Goal: Task Accomplishment & Management: Manage account settings

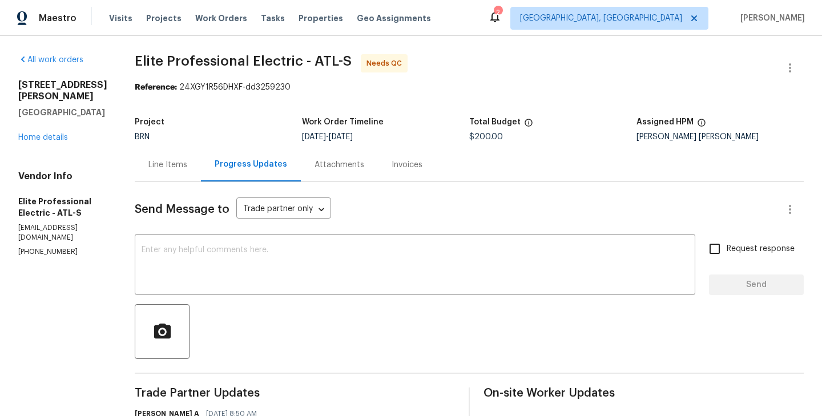
click at [187, 164] on div "Line Items" at bounding box center [167, 164] width 39 height 11
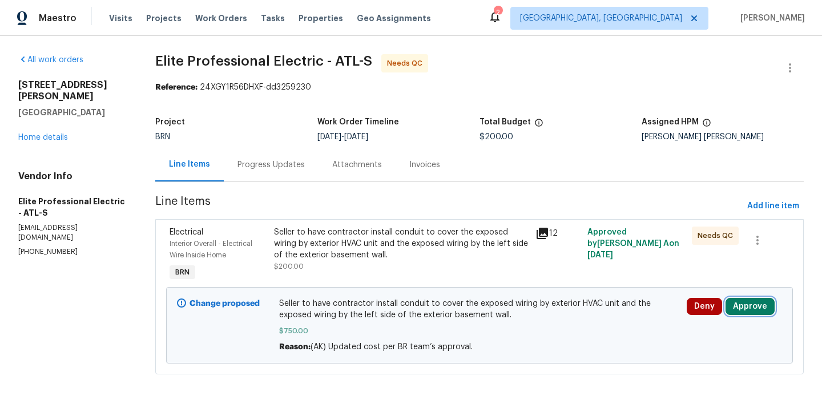
click at [742, 310] on button "Approve" at bounding box center [749, 306] width 49 height 17
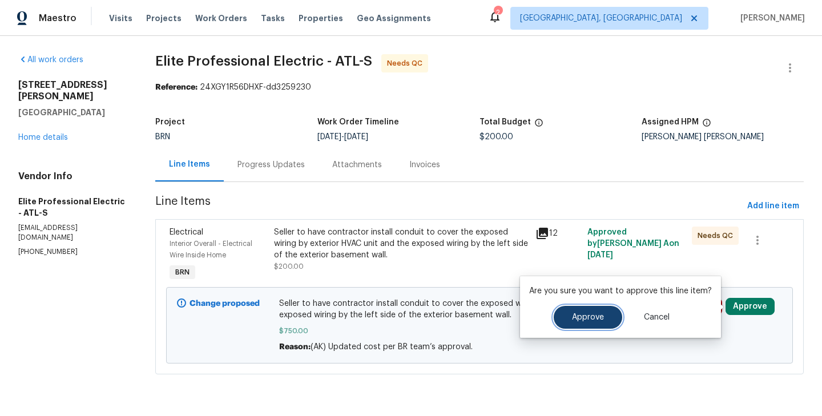
click at [577, 310] on button "Approve" at bounding box center [587, 317] width 68 height 23
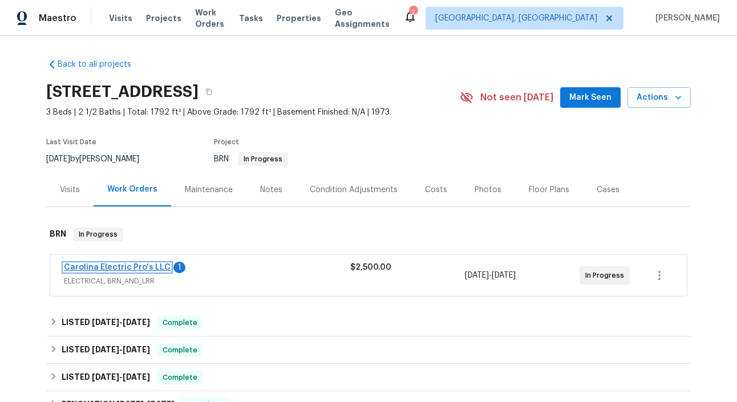
click at [131, 268] on link "Carolina Electric Pro's LLC" at bounding box center [117, 268] width 107 height 8
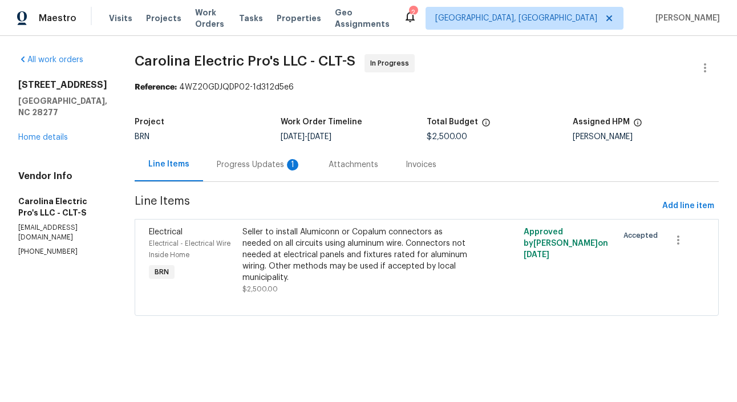
click at [272, 167] on div "Progress Updates 1" at bounding box center [259, 164] width 84 height 11
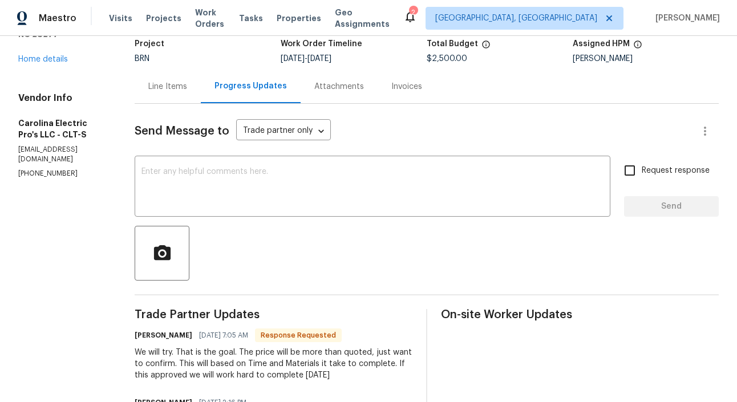
scroll to position [77, 0]
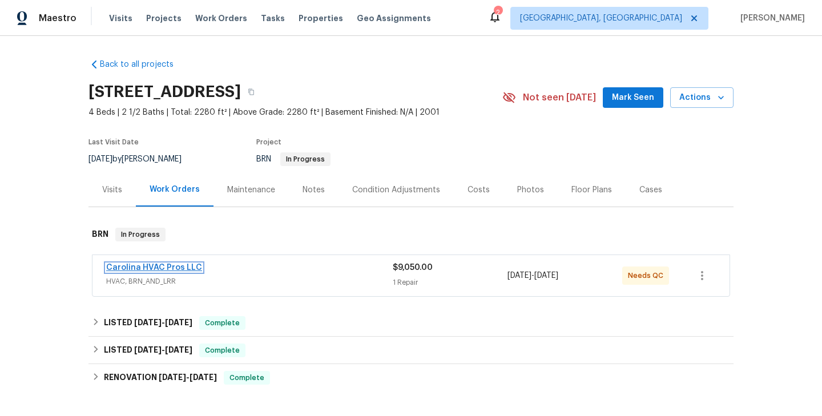
click at [163, 266] on link "Carolina HVAC Pros LLC" at bounding box center [154, 268] width 96 height 8
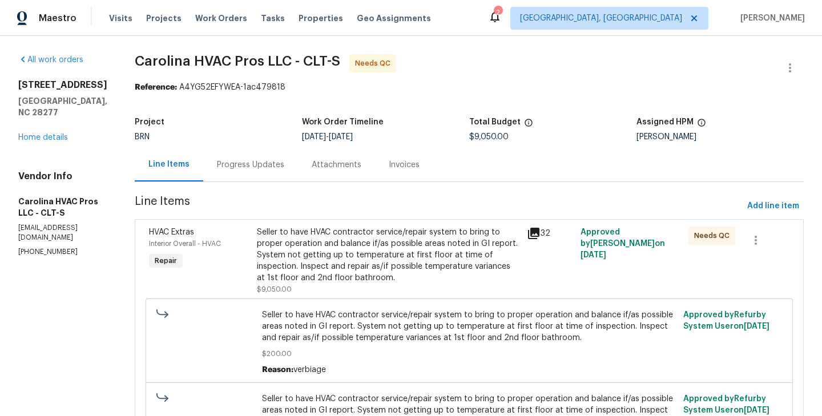
click at [248, 270] on div "HVAC Extras Interior Overall - HVAC Repair" at bounding box center [199, 260] width 108 height 75
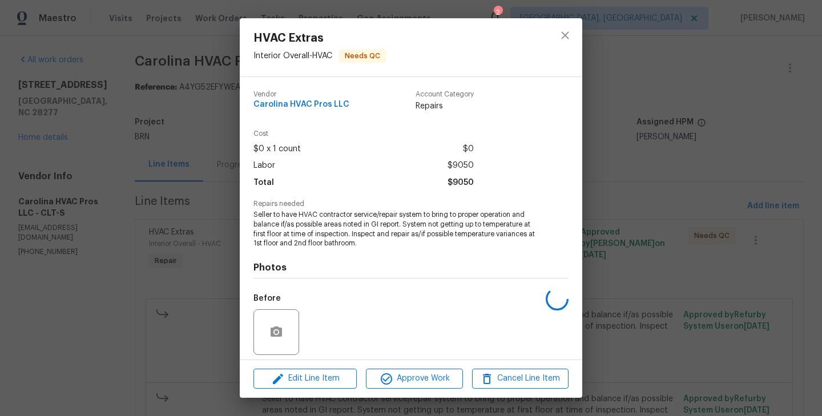
scroll to position [81, 0]
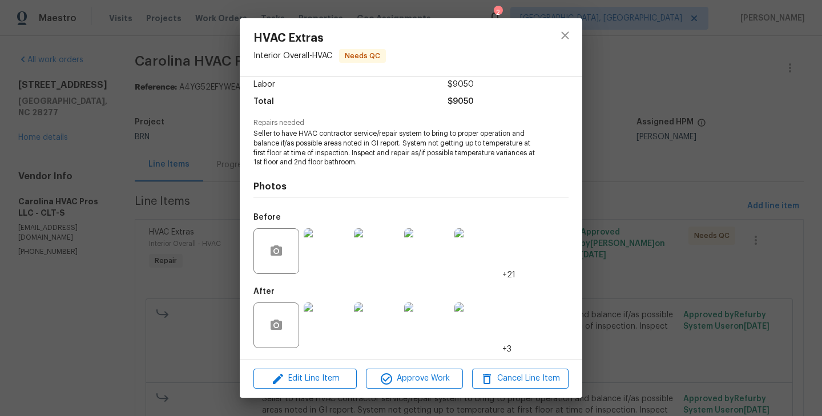
click at [208, 265] on div "HVAC Extras Interior Overall - HVAC Needs QC Vendor Carolina HVAC Pros LLC Acco…" at bounding box center [411, 208] width 822 height 416
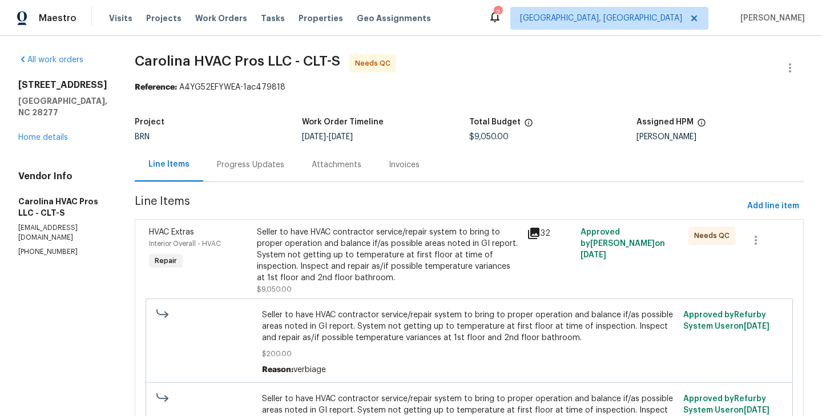
click at [258, 169] on div "Progress Updates" at bounding box center [250, 164] width 67 height 11
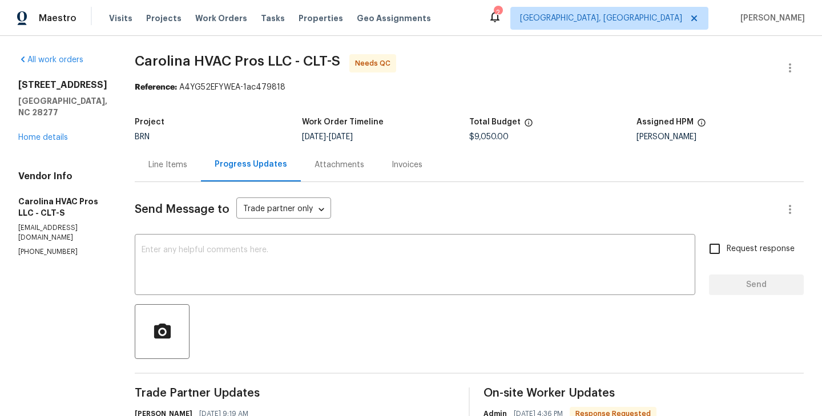
click at [176, 169] on div "Line Items" at bounding box center [167, 164] width 39 height 11
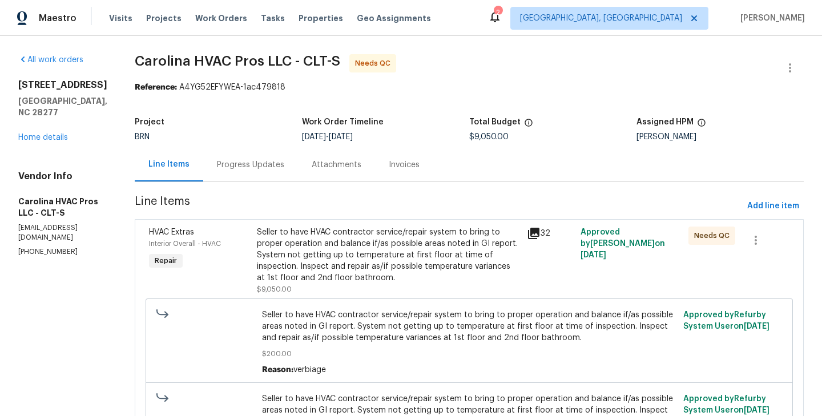
click at [246, 266] on div "HVAC Extras Interior Overall - HVAC Repair" at bounding box center [199, 260] width 108 height 75
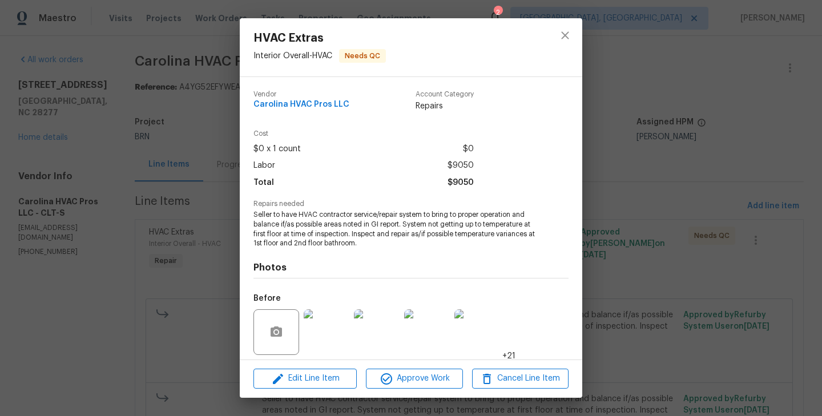
scroll to position [81, 0]
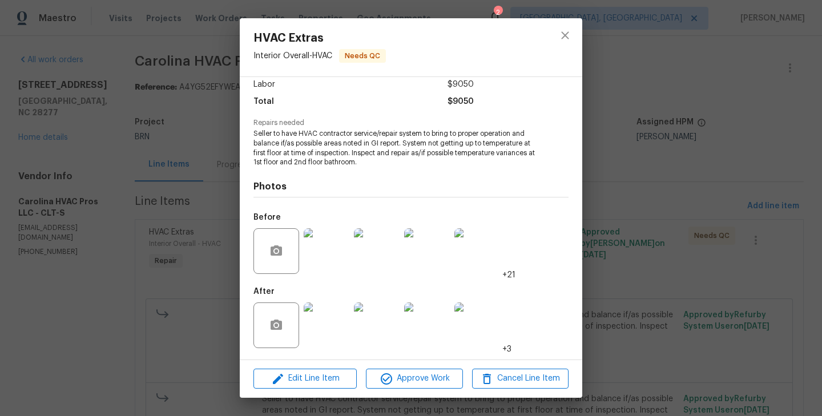
click at [325, 314] on img at bounding box center [327, 325] width 46 height 46
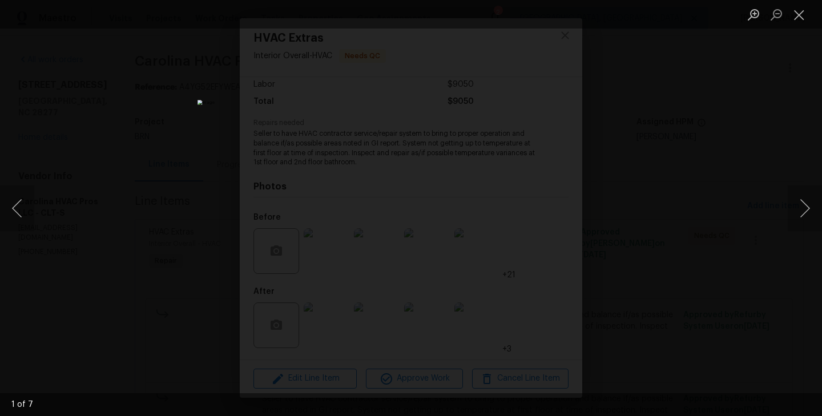
click at [219, 222] on div "Lightbox" at bounding box center [411, 208] width 822 height 416
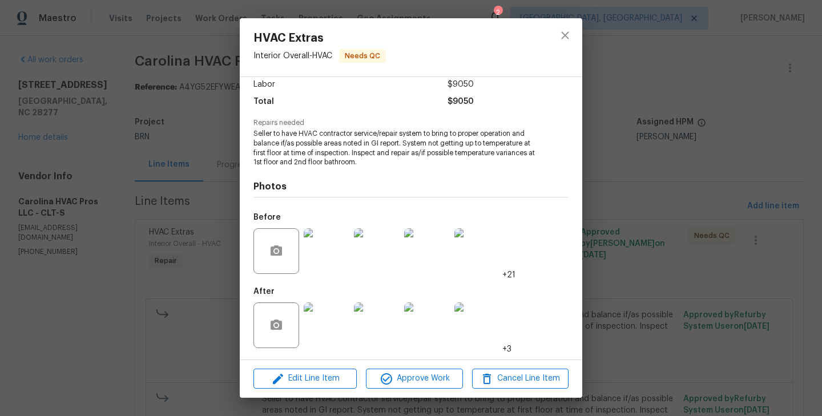
click at [319, 245] on img at bounding box center [327, 251] width 46 height 46
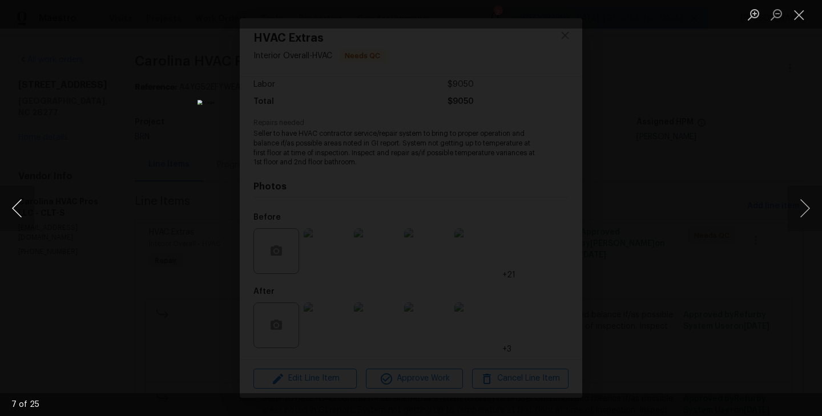
click at [18, 207] on button "Previous image" at bounding box center [17, 208] width 34 height 46
click at [58, 278] on div "Lightbox" at bounding box center [411, 208] width 822 height 416
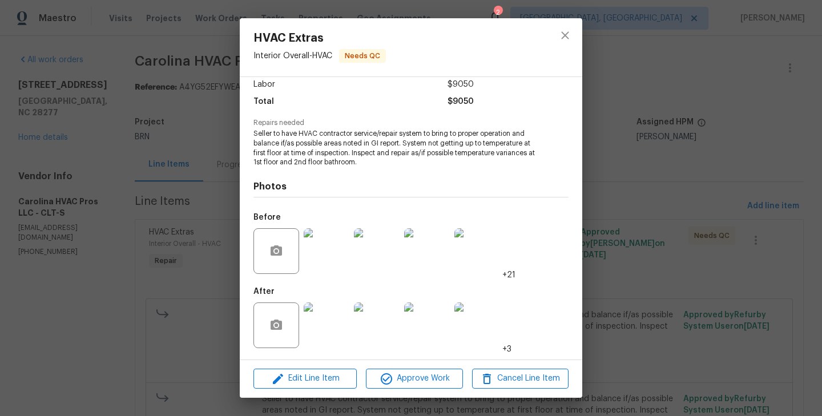
click at [333, 327] on img at bounding box center [327, 325] width 46 height 46
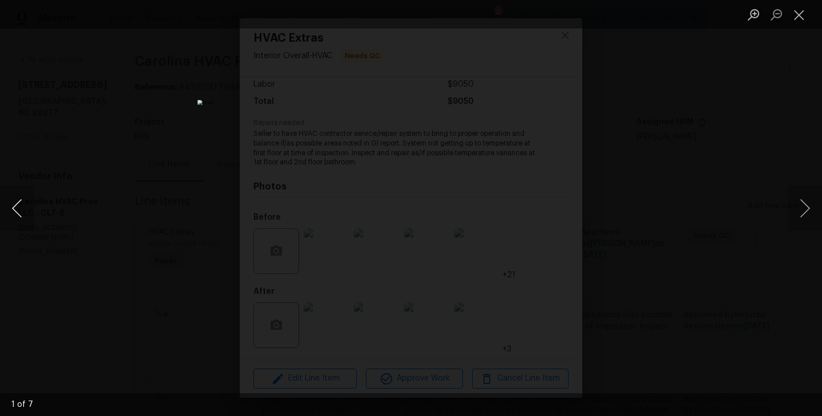
click at [20, 208] on button "Previous image" at bounding box center [17, 208] width 34 height 46
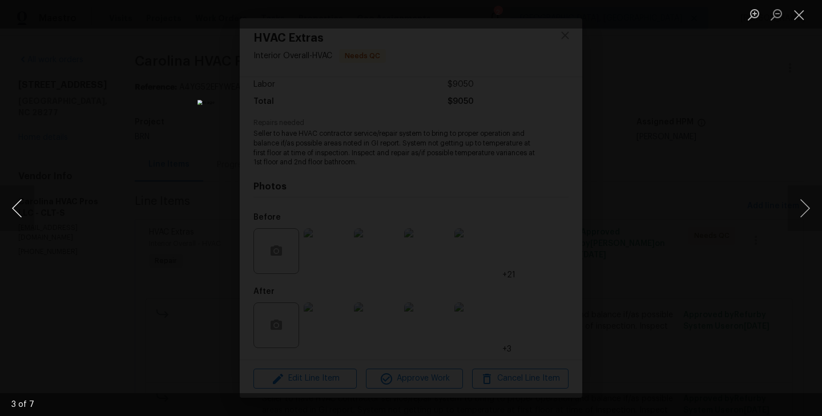
click at [20, 208] on button "Previous image" at bounding box center [17, 208] width 34 height 46
click at [38, 156] on div "Lightbox" at bounding box center [411, 208] width 822 height 416
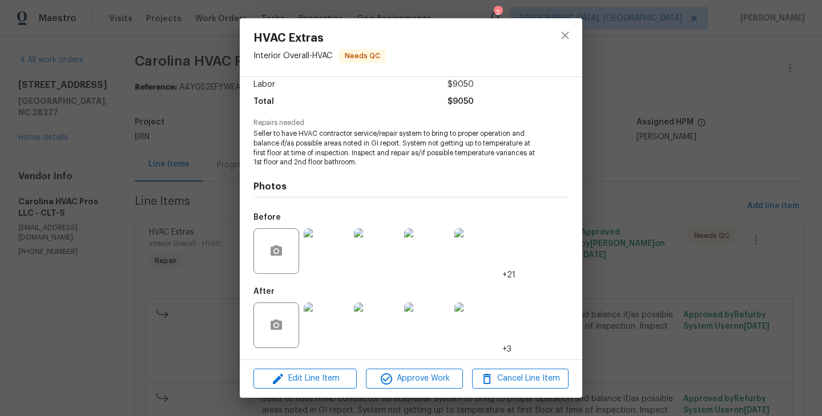
click at [211, 221] on div "HVAC Extras Interior Overall - HVAC Needs QC Vendor Carolina HVAC Pros LLC Acco…" at bounding box center [411, 208] width 822 height 416
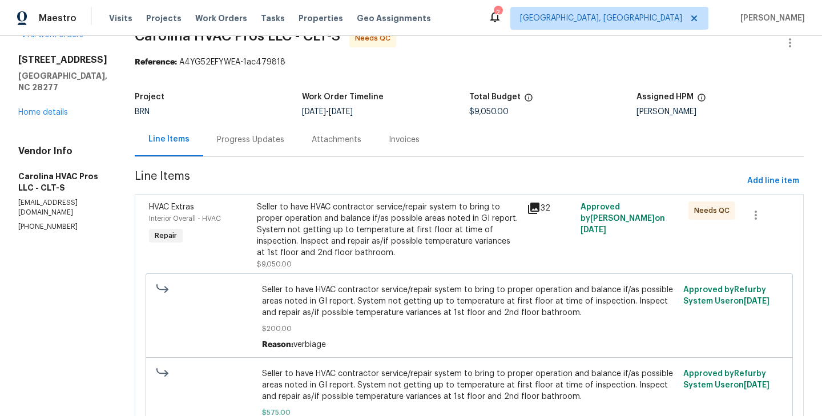
scroll to position [14, 0]
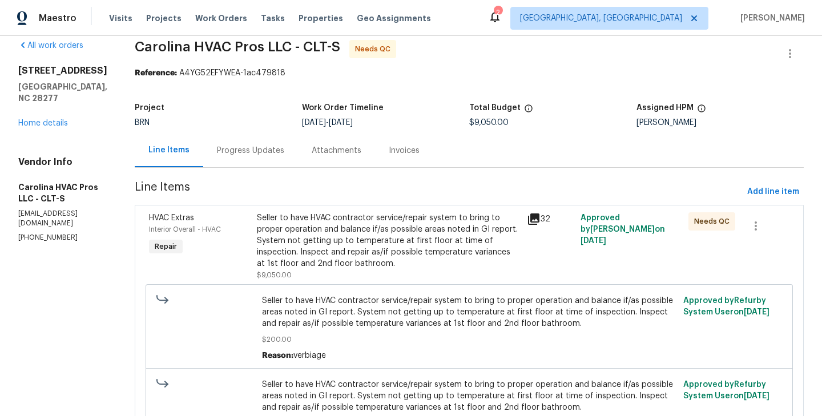
click at [249, 252] on div "HVAC Extras Interior Overall - HVAC Repair" at bounding box center [199, 246] width 108 height 75
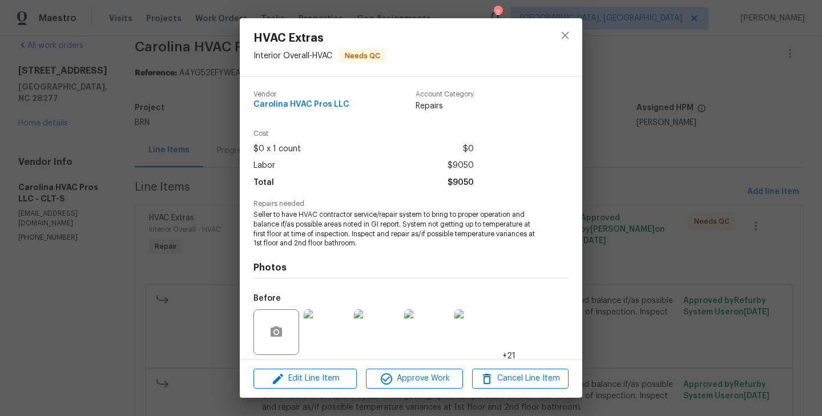
scroll to position [81, 0]
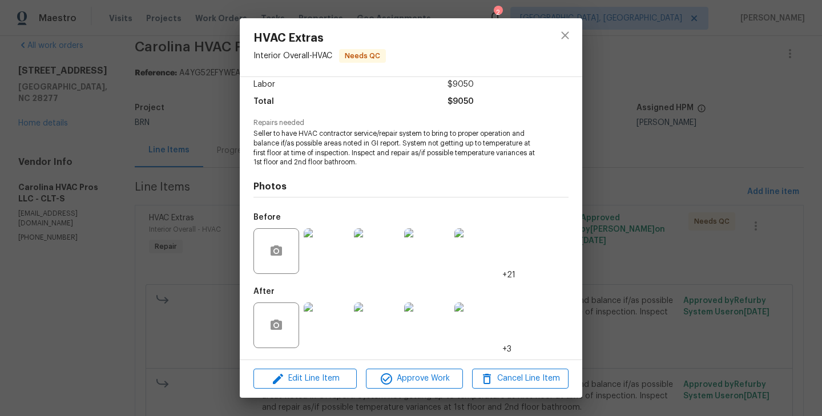
click at [201, 238] on div "HVAC Extras Interior Overall - HVAC Needs QC Vendor Carolina HVAC Pros LLC Acco…" at bounding box center [411, 208] width 822 height 416
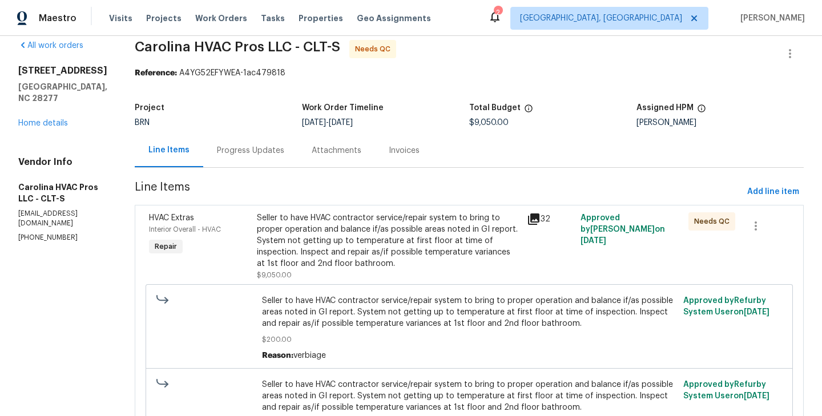
click at [259, 248] on div "Seller to have HVAC contractor service/repair system to bring to proper operati…" at bounding box center [388, 246] width 270 height 75
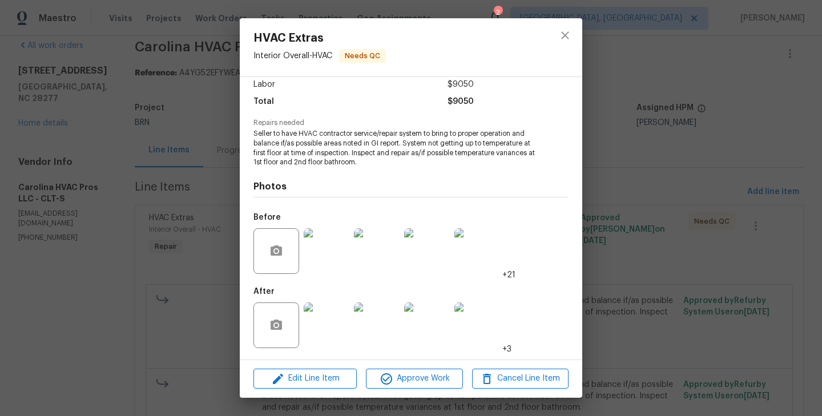
click at [326, 323] on img at bounding box center [327, 325] width 46 height 46
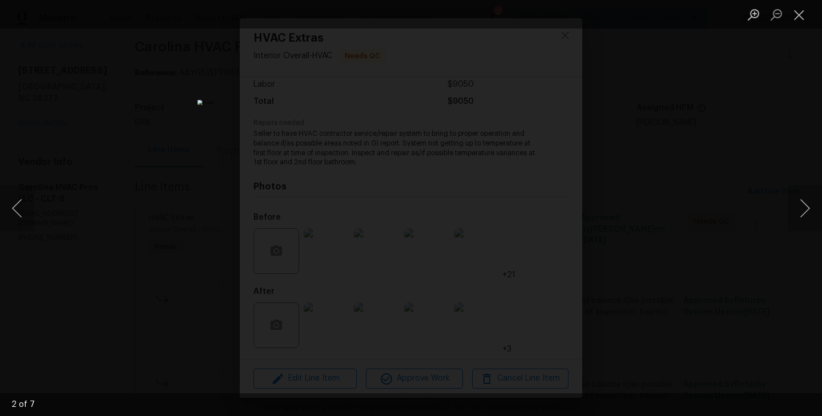
click at [140, 230] on div "Lightbox" at bounding box center [411, 208] width 822 height 416
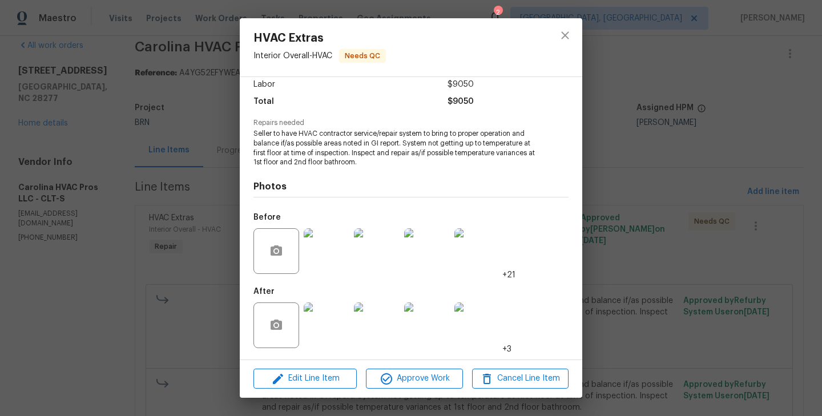
click at [192, 153] on div "HVAC Extras Interior Overall - HVAC Needs QC Vendor Carolina HVAC Pros LLC Acco…" at bounding box center [411, 208] width 822 height 416
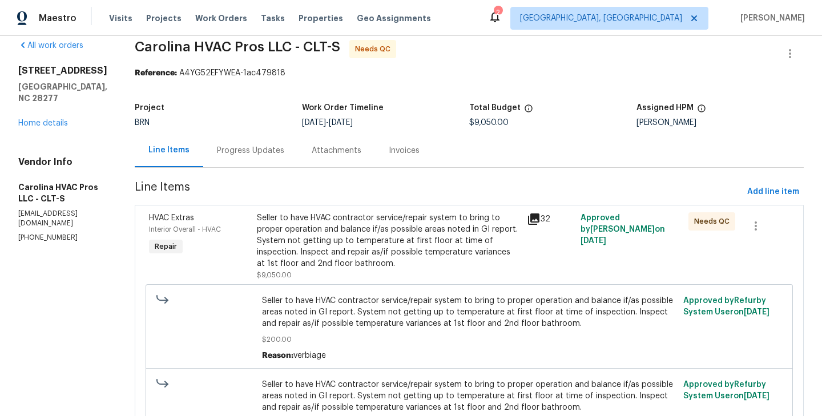
click at [238, 243] on div "HVAC Extras Interior Overall - HVAC Repair" at bounding box center [199, 246] width 108 height 75
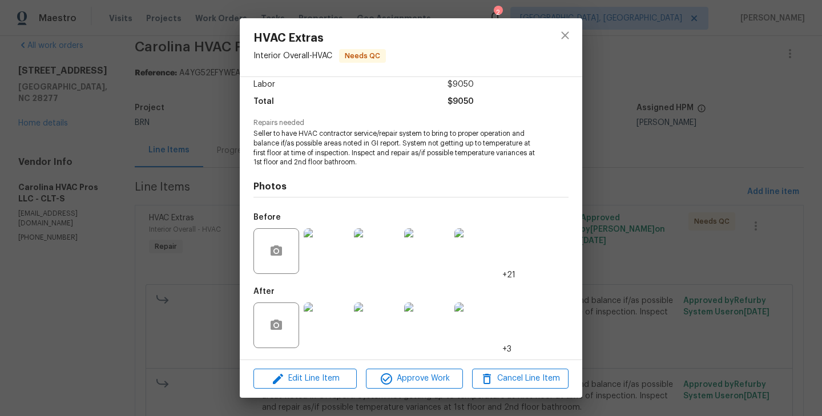
click at [331, 327] on img at bounding box center [327, 325] width 46 height 46
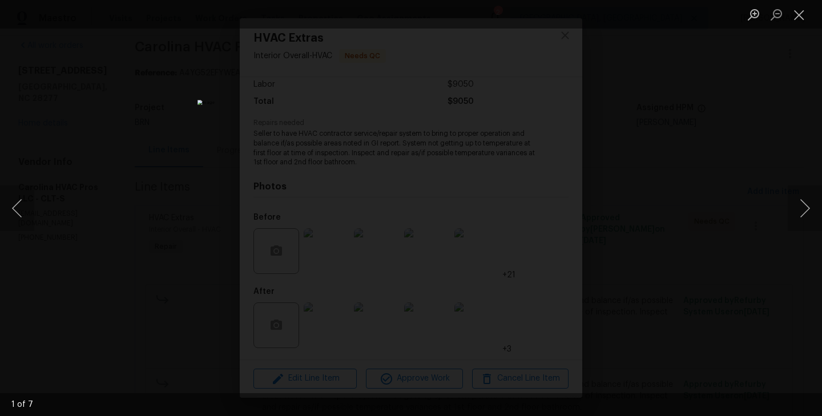
click at [254, 167] on div "Lightbox" at bounding box center [411, 208] width 822 height 416
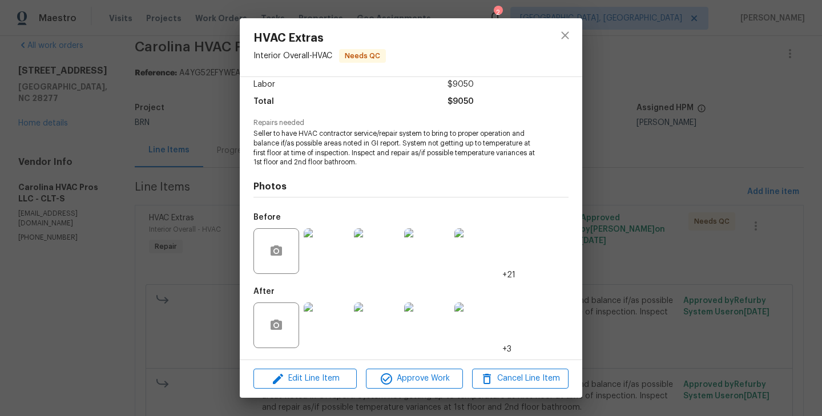
click at [165, 168] on div "HVAC Extras Interior Overall - HVAC Needs QC Vendor Carolina HVAC Pros LLC Acco…" at bounding box center [411, 208] width 822 height 416
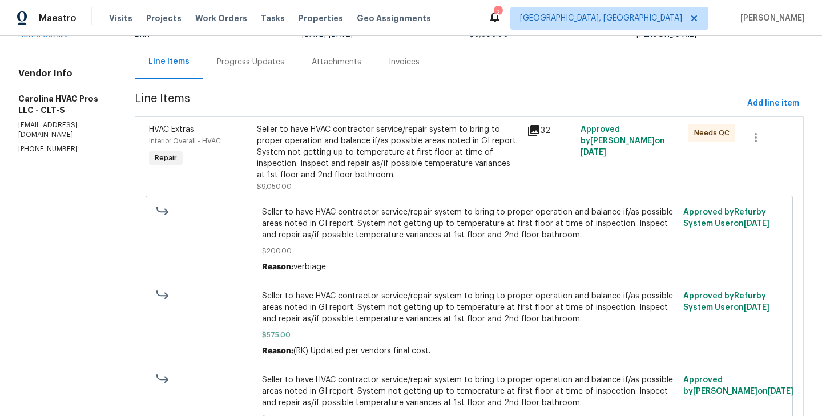
scroll to position [0, 0]
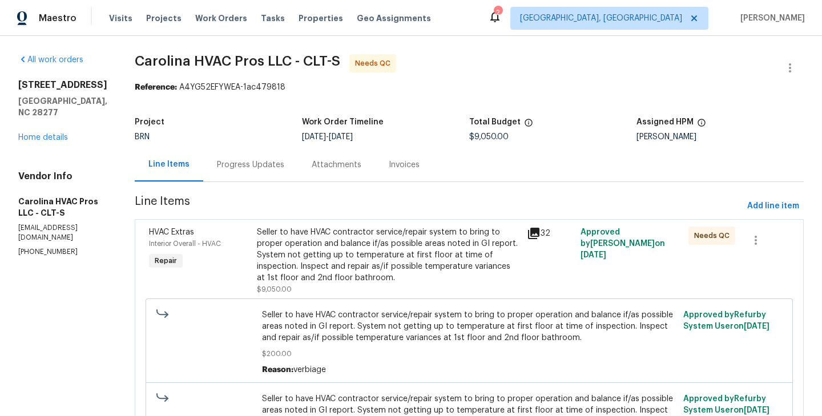
click at [253, 266] on div "HVAC Extras Interior Overall - HVAC Repair" at bounding box center [199, 260] width 108 height 75
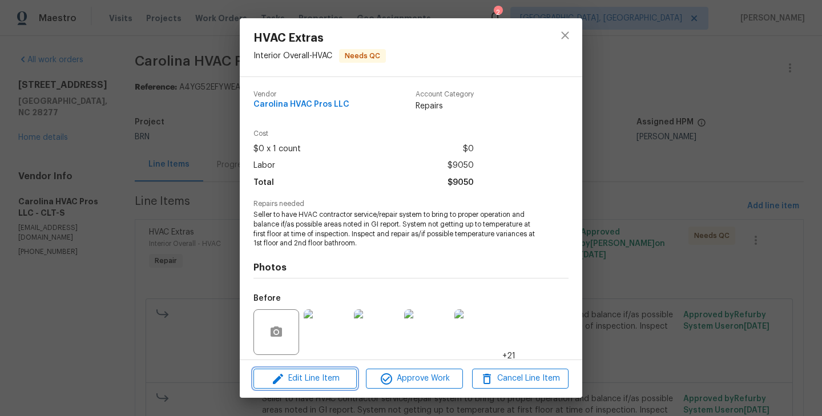
click at [319, 382] on span "Edit Line Item" at bounding box center [305, 378] width 96 height 14
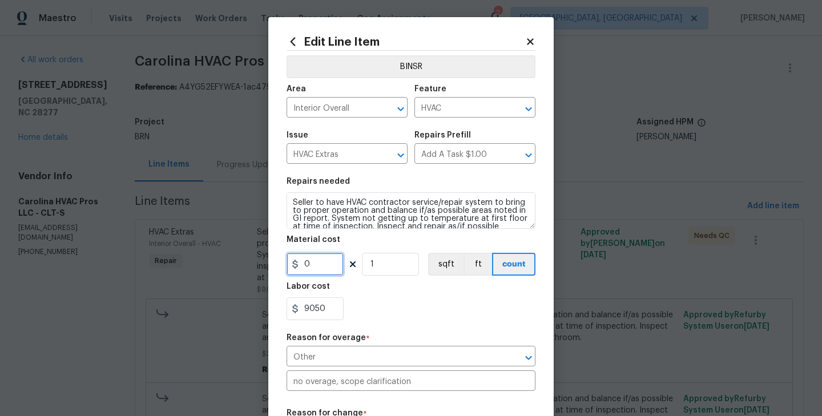
click at [324, 262] on input "0" at bounding box center [314, 264] width 57 height 23
type input "35"
click at [377, 304] on div "9050" at bounding box center [410, 308] width 249 height 23
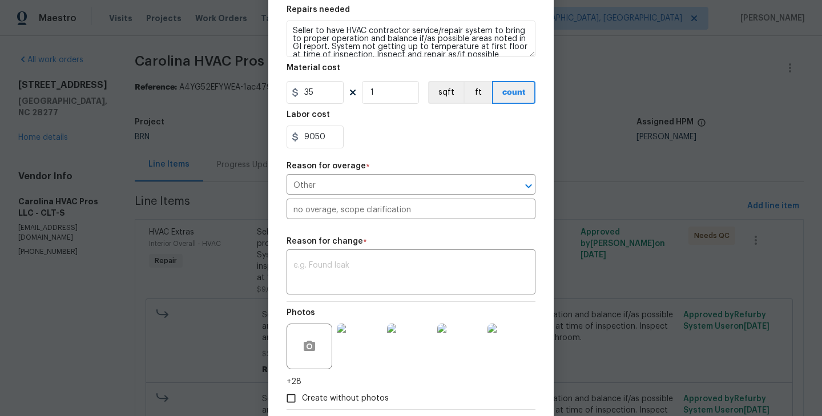
scroll to position [182, 0]
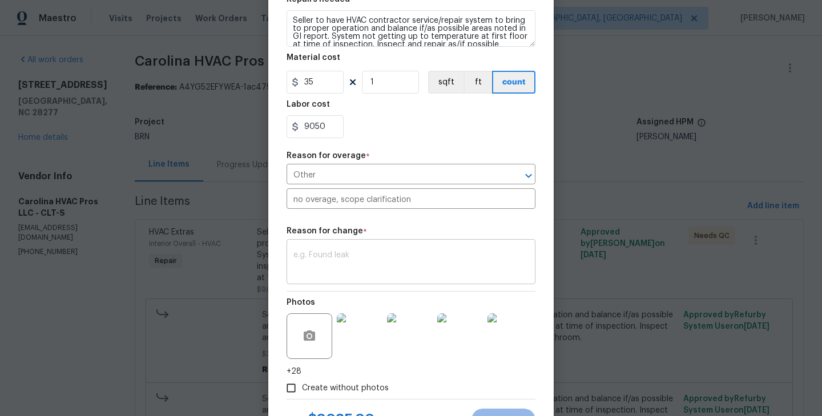
click at [341, 271] on textarea at bounding box center [410, 263] width 235 height 24
paste textarea "(RK) Updated cost per BR team’s approval."
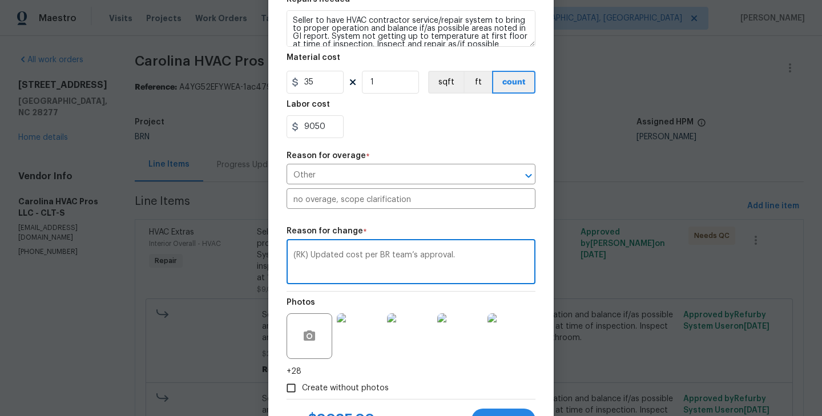
scroll to position [234, 0]
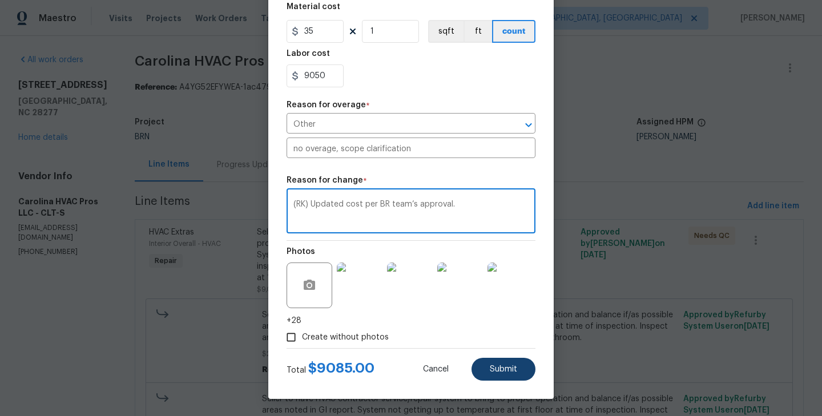
type textarea "(RK) Updated cost per BR team’s approval."
click at [508, 362] on button "Submit" at bounding box center [503, 369] width 64 height 23
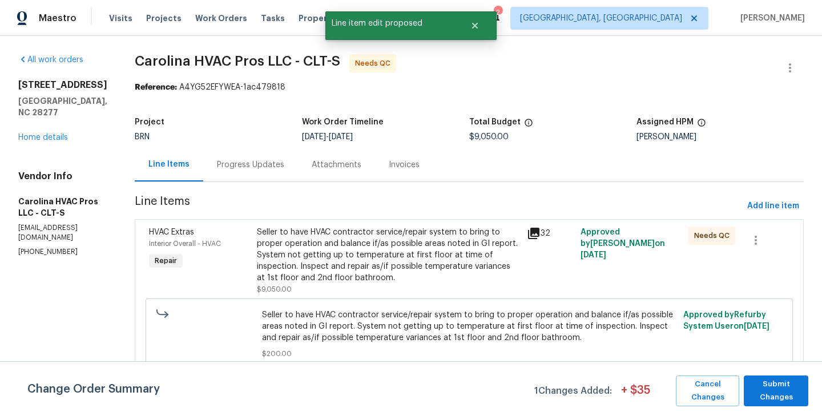
scroll to position [0, 0]
click at [790, 393] on span "Submit Changes" at bounding box center [775, 391] width 53 height 26
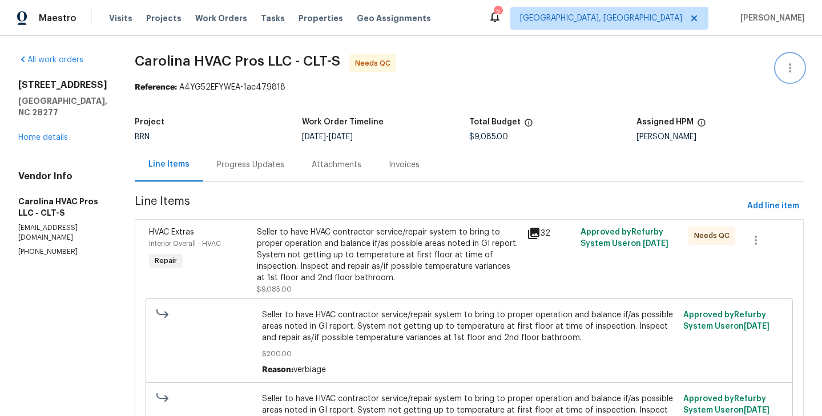
click at [792, 68] on icon "button" at bounding box center [790, 68] width 14 height 14
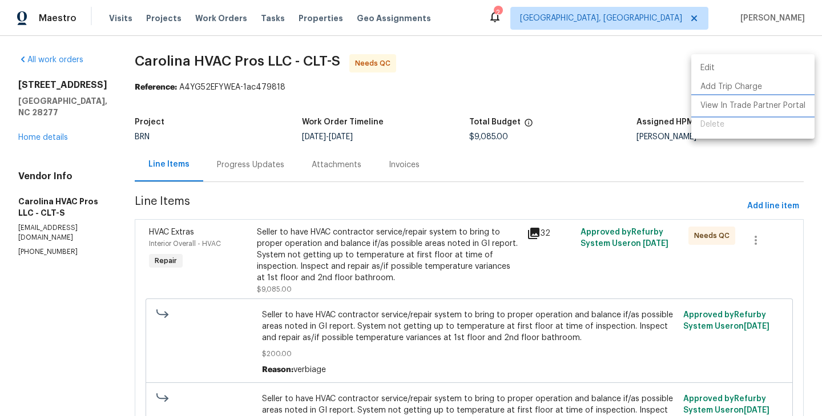
click at [790, 106] on li "View In Trade Partner Portal" at bounding box center [752, 105] width 123 height 19
click at [548, 92] on div at bounding box center [411, 208] width 822 height 416
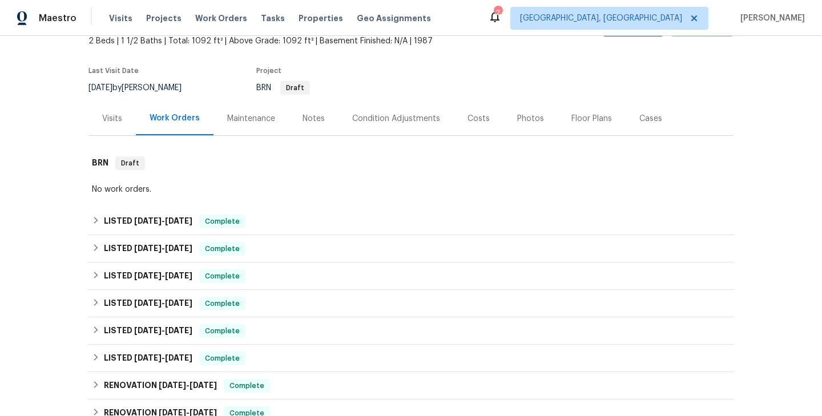
scroll to position [73, 0]
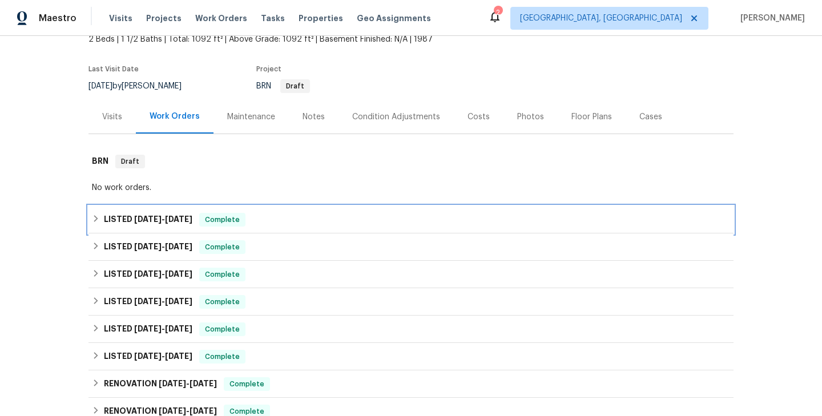
click at [246, 227] on div "LISTED 8/27/25 - 8/29/25 Complete" at bounding box center [410, 219] width 645 height 27
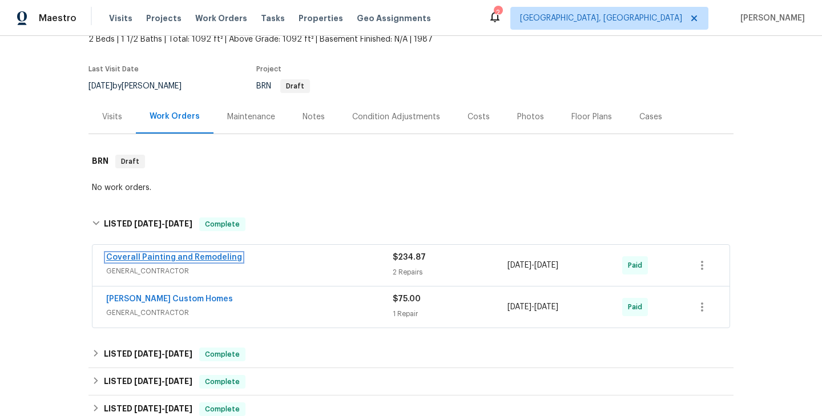
click at [222, 254] on link "Coverall Painting and Remodeling" at bounding box center [174, 257] width 136 height 8
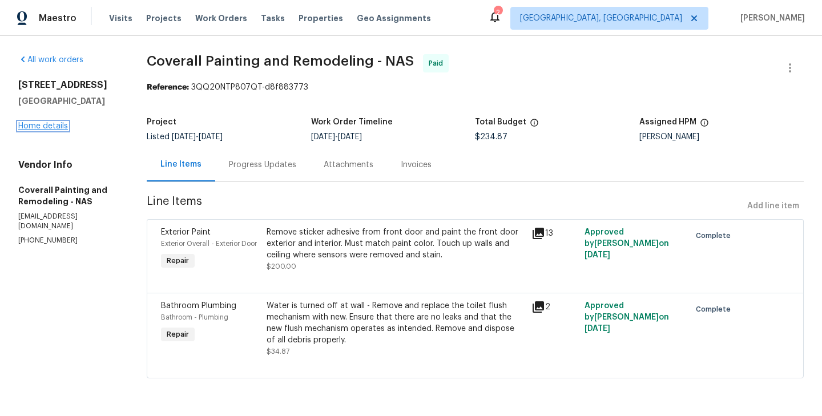
click at [50, 124] on link "Home details" at bounding box center [43, 126] width 50 height 8
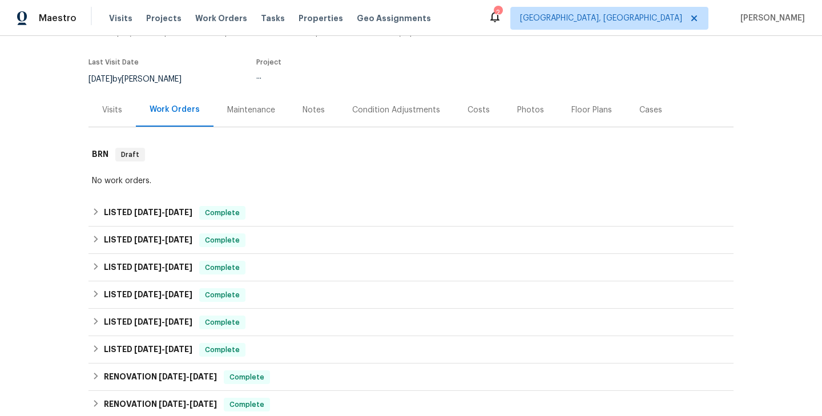
scroll to position [96, 0]
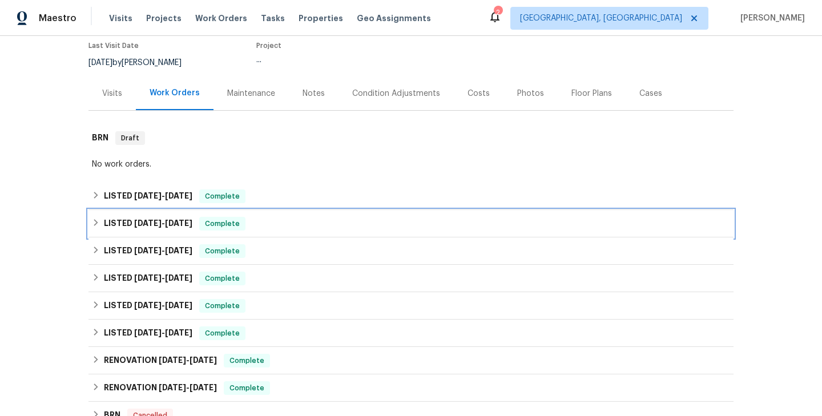
click at [265, 224] on div "LISTED 8/26/25 - 8/26/25 Complete" at bounding box center [411, 224] width 638 height 14
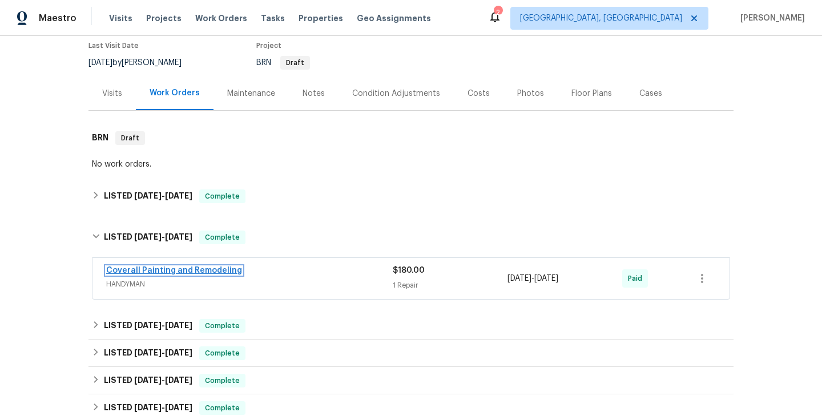
click at [180, 273] on link "Coverall Painting and Remodeling" at bounding box center [174, 270] width 136 height 8
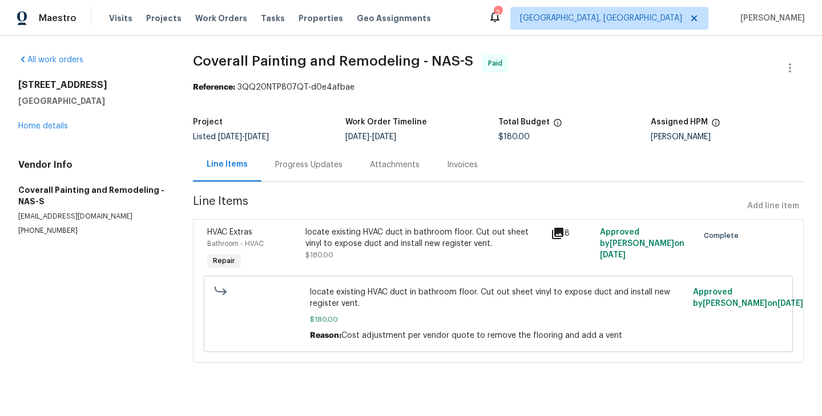
click at [313, 168] on div "Progress Updates" at bounding box center [308, 164] width 67 height 11
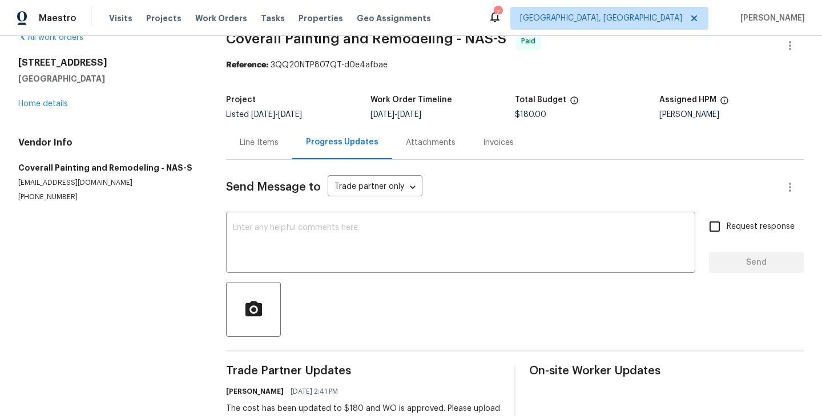
scroll to position [14, 0]
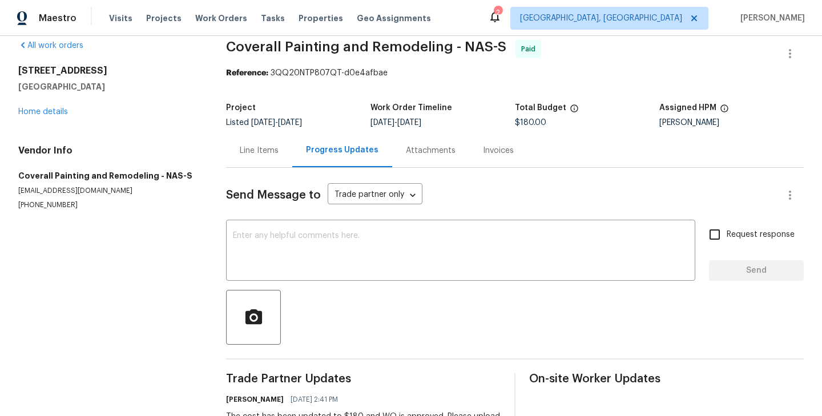
click at [261, 157] on div "Line Items" at bounding box center [259, 151] width 66 height 34
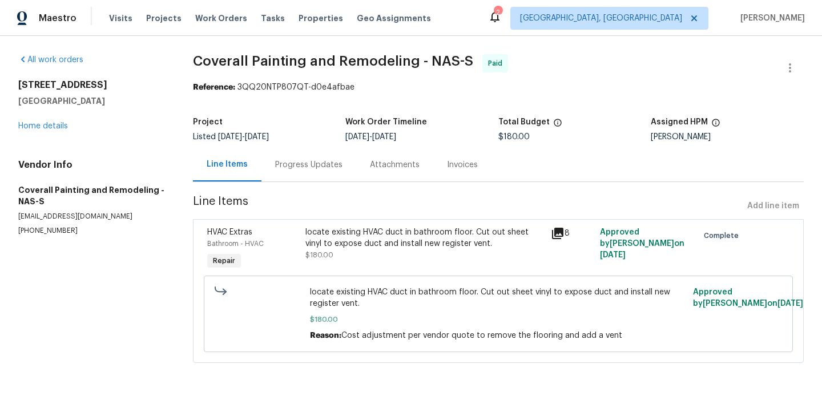
click at [305, 259] on div "locate existing HVAC duct in bathroom floor. Cut out sheet vinyl to expose duct…" at bounding box center [424, 244] width 238 height 34
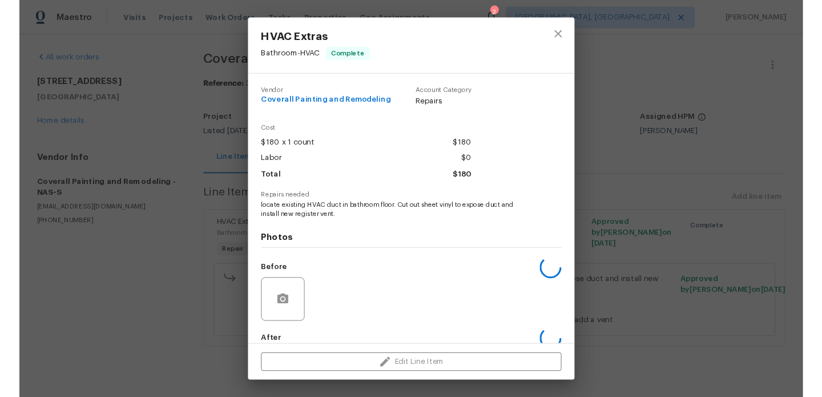
scroll to position [62, 0]
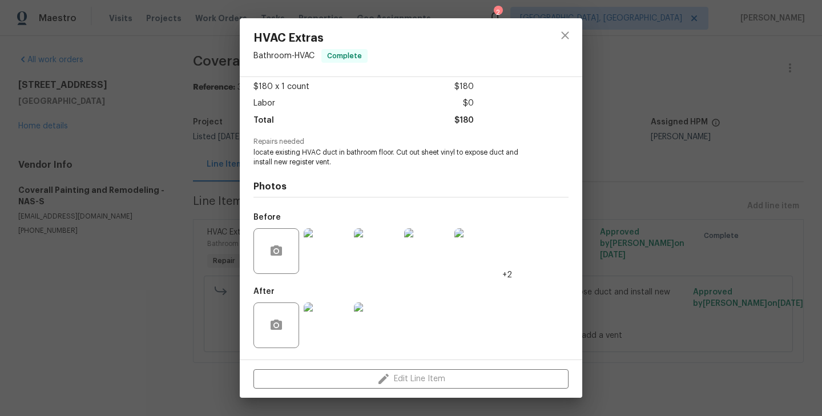
click at [196, 272] on div "HVAC Extras Bathroom - HVAC Complete Vendor Coverall Painting and Remodeling Ac…" at bounding box center [411, 208] width 822 height 416
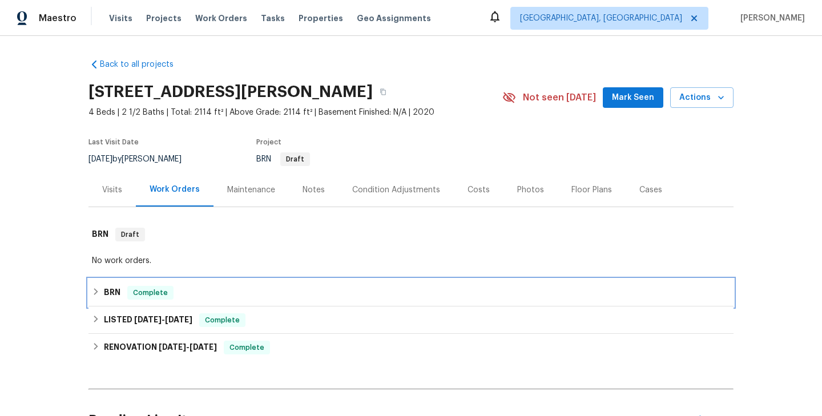
click at [228, 299] on div "BRN Complete" at bounding box center [411, 293] width 638 height 14
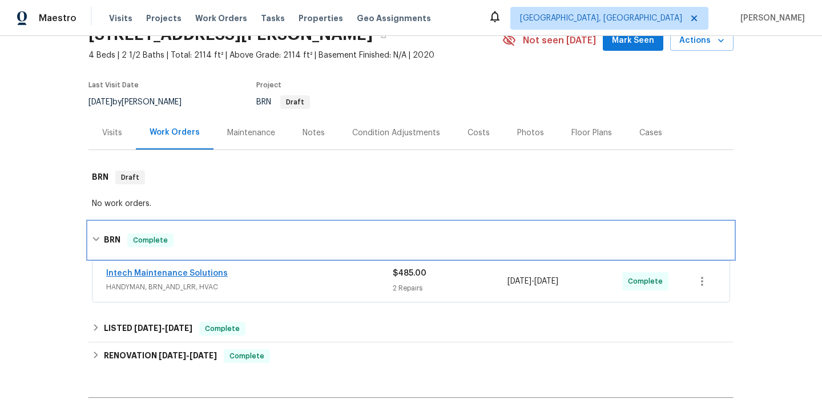
scroll to position [58, 0]
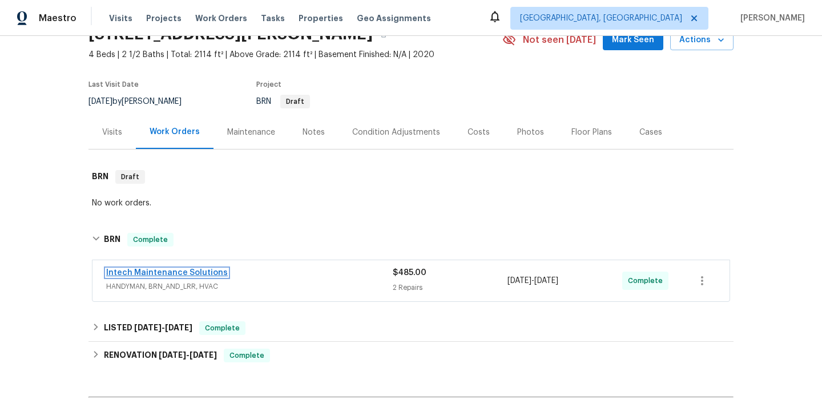
click at [189, 273] on link "Intech Maintenance Solutions" at bounding box center [167, 273] width 122 height 8
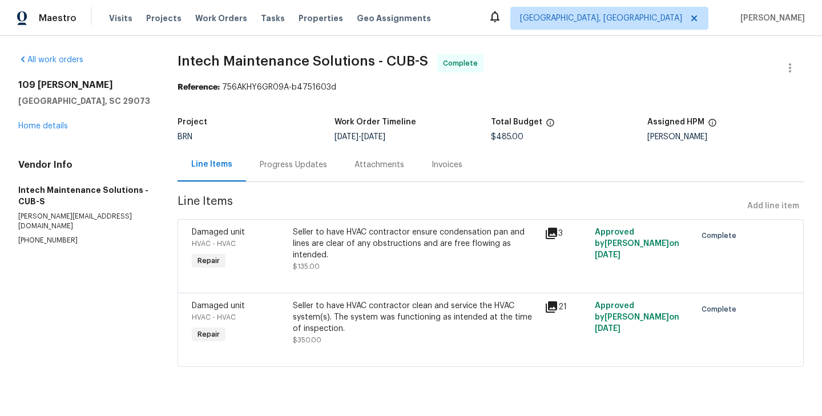
click at [289, 251] on div "Damaged unit HVAC - HVAC Repair" at bounding box center [238, 249] width 100 height 52
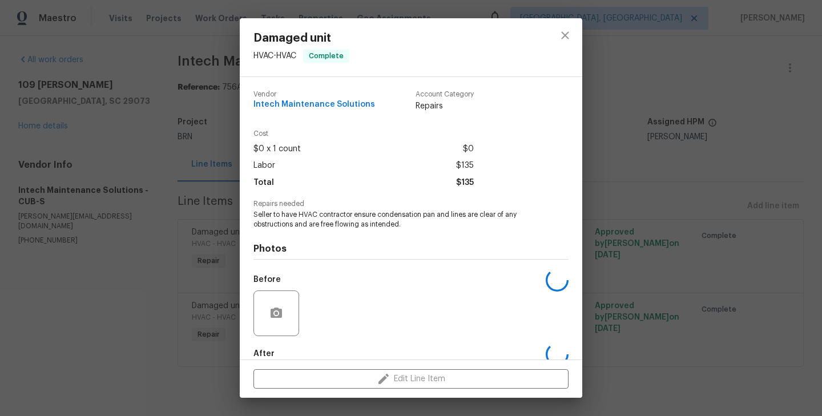
scroll to position [62, 0]
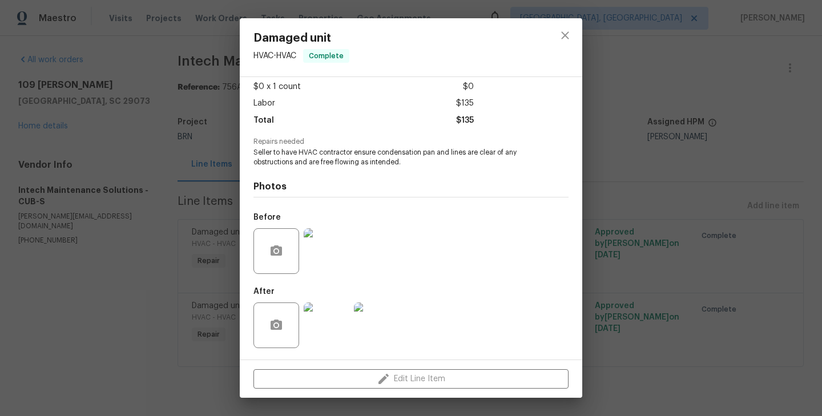
click at [328, 335] on img at bounding box center [327, 325] width 46 height 46
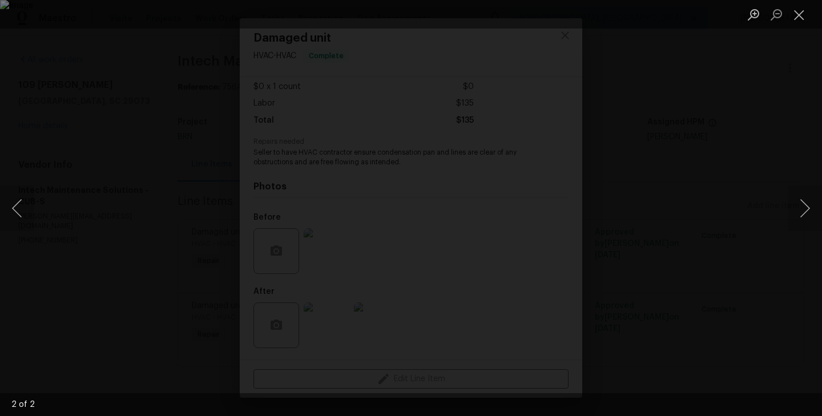
click at [181, 242] on div "Lightbox" at bounding box center [411, 208] width 822 height 416
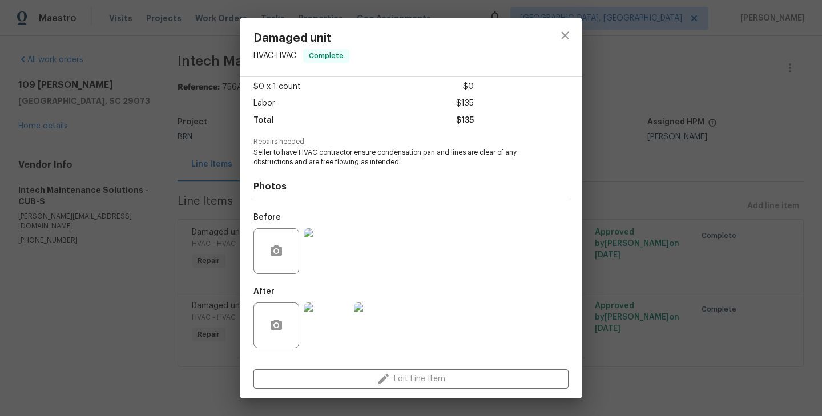
click at [200, 270] on div "Damaged unit HVAC - HVAC Complete Vendor Intech Maintenance Solutions Account C…" at bounding box center [411, 208] width 822 height 416
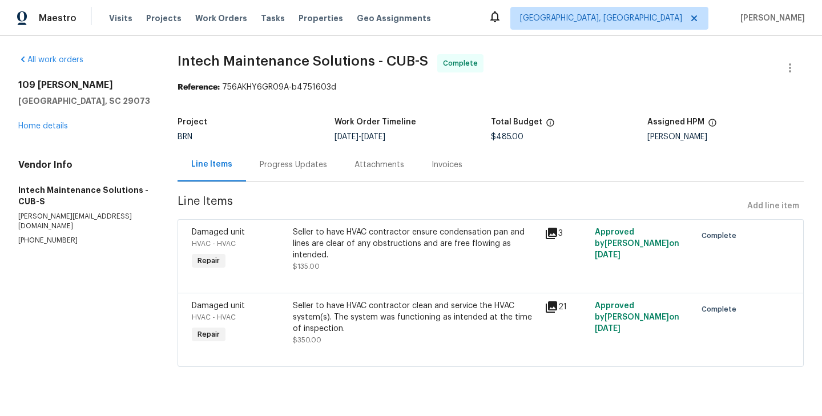
click at [284, 329] on div "Damaged unit HVAC - HVAC Repair" at bounding box center [238, 323] width 100 height 52
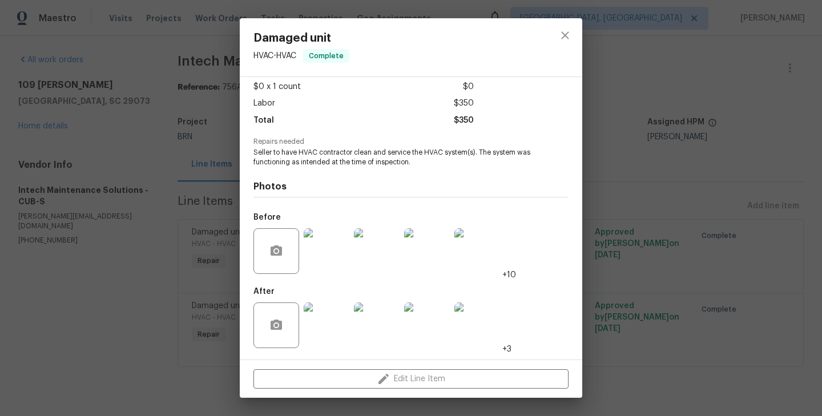
click at [319, 331] on img at bounding box center [327, 325] width 46 height 46
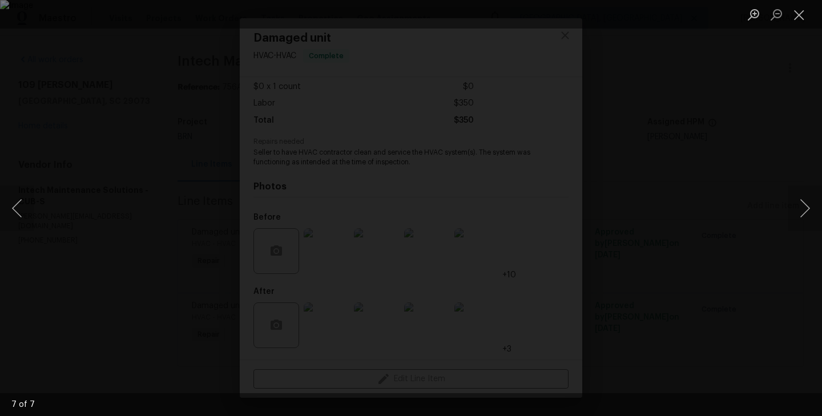
click at [236, 282] on div "Lightbox" at bounding box center [411, 208] width 822 height 416
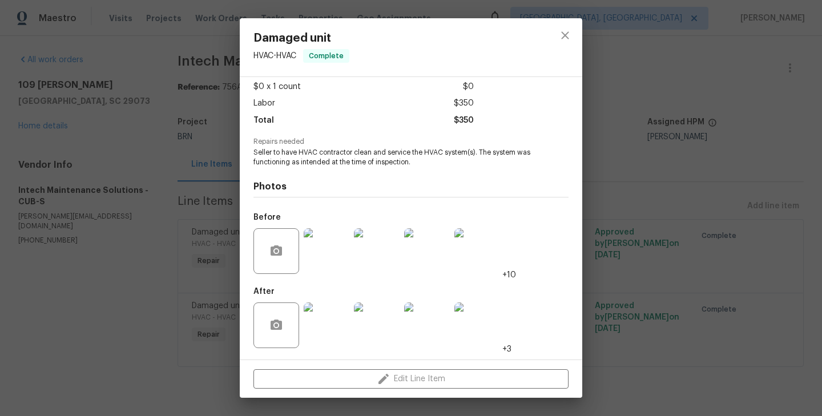
click at [152, 241] on div "Damaged unit HVAC - HVAC Complete Vendor Intech Maintenance Solutions Account C…" at bounding box center [411, 208] width 822 height 416
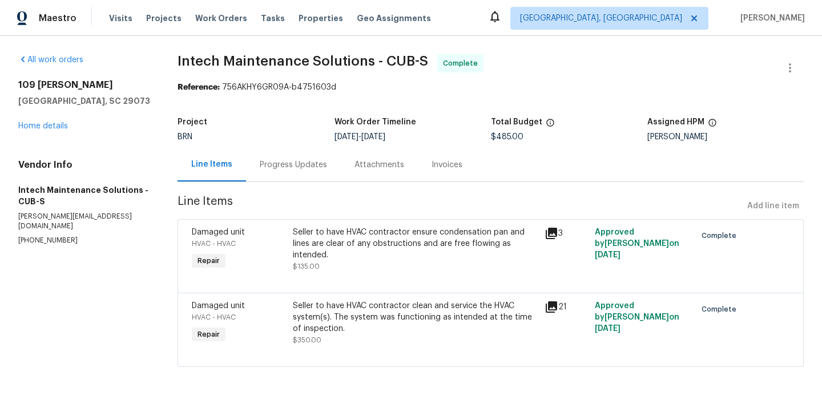
click at [282, 160] on div "Progress Updates" at bounding box center [293, 164] width 67 height 11
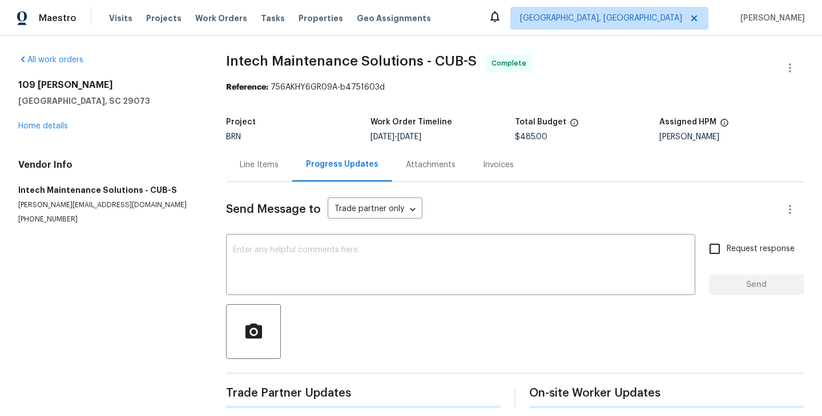
scroll to position [10, 0]
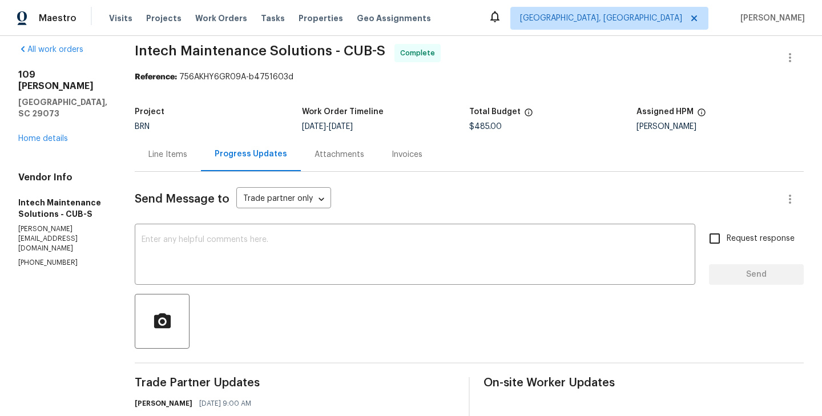
click at [140, 164] on div "Line Items" at bounding box center [168, 154] width 66 height 34
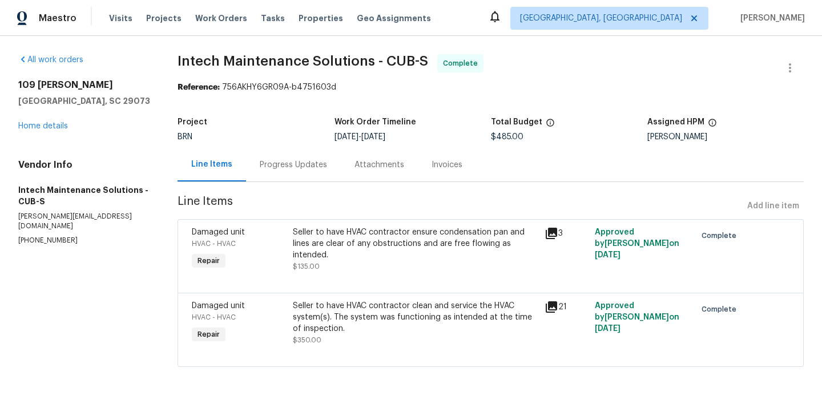
click at [286, 335] on div "Damaged unit HVAC - HVAC Repair" at bounding box center [238, 323] width 100 height 52
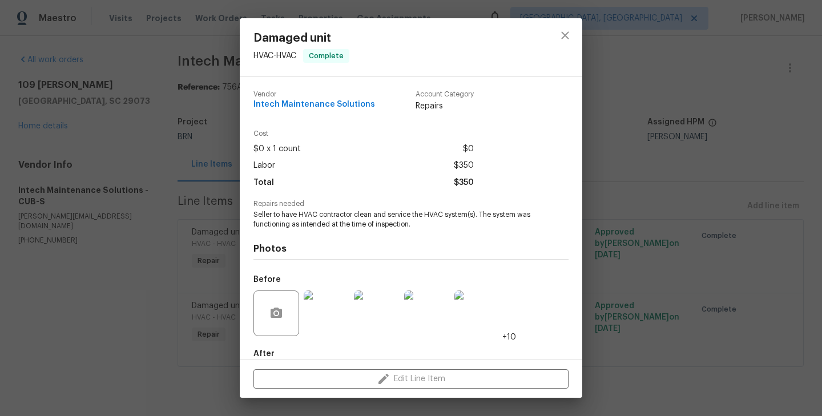
scroll to position [62, 0]
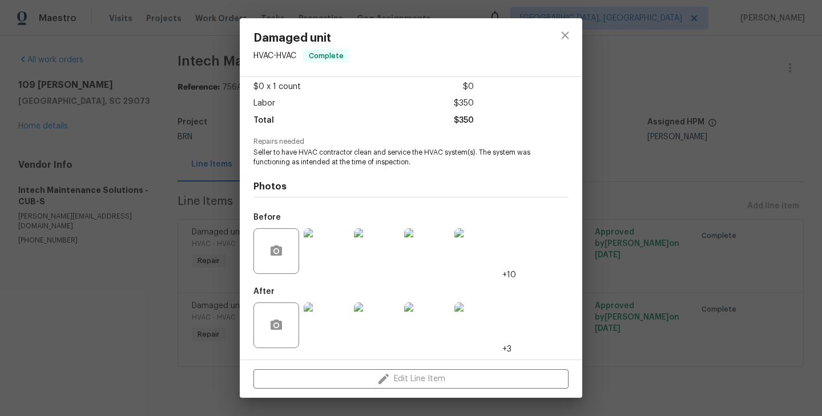
click at [220, 273] on div "Damaged unit HVAC - HVAC Complete Vendor Intech Maintenance Solutions Account C…" at bounding box center [411, 208] width 822 height 416
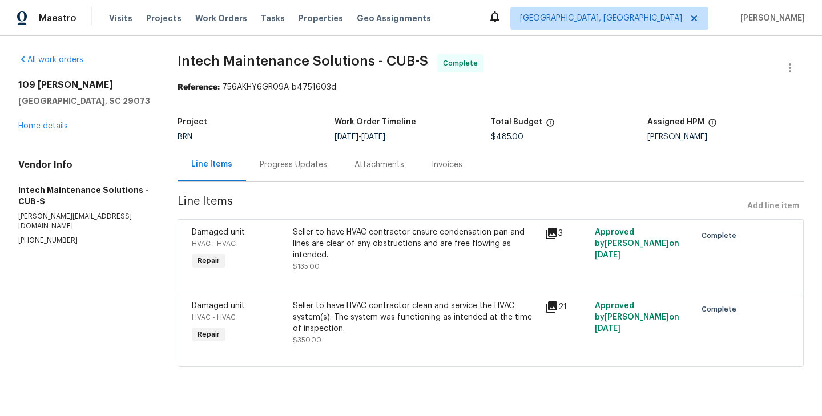
click at [298, 175] on div "Progress Updates" at bounding box center [293, 165] width 95 height 34
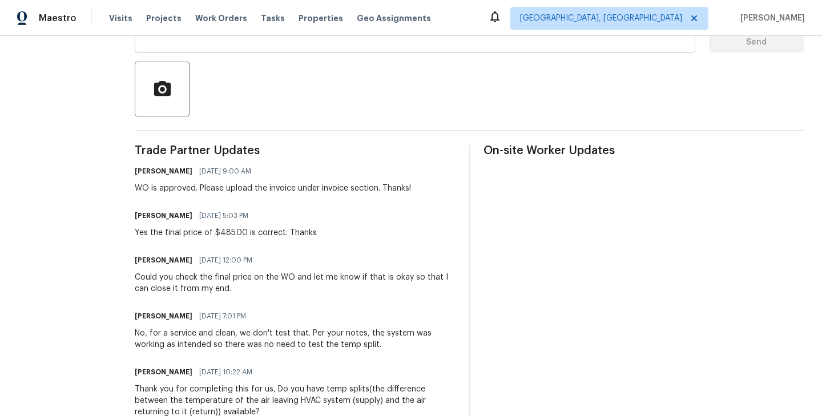
scroll to position [244, 0]
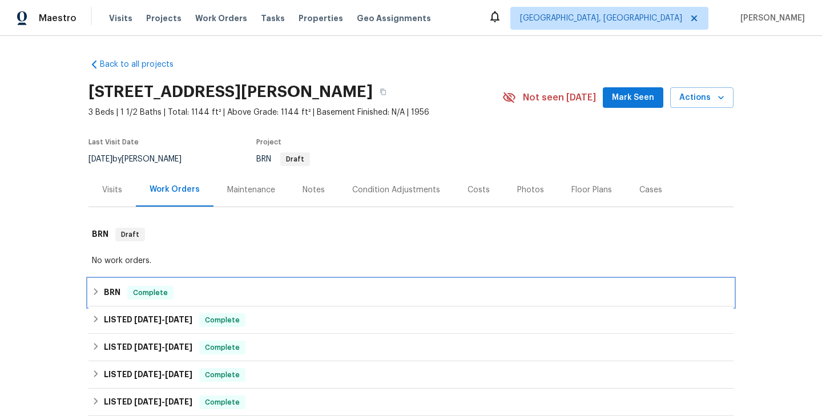
click at [167, 290] on span "Complete" at bounding box center [150, 292] width 44 height 11
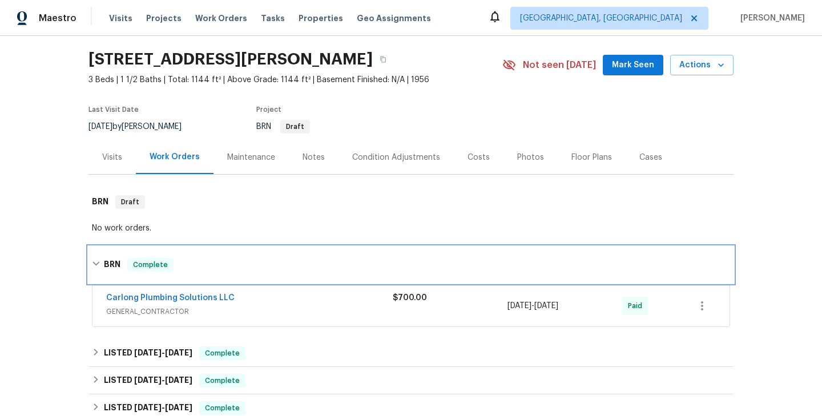
scroll to position [39, 0]
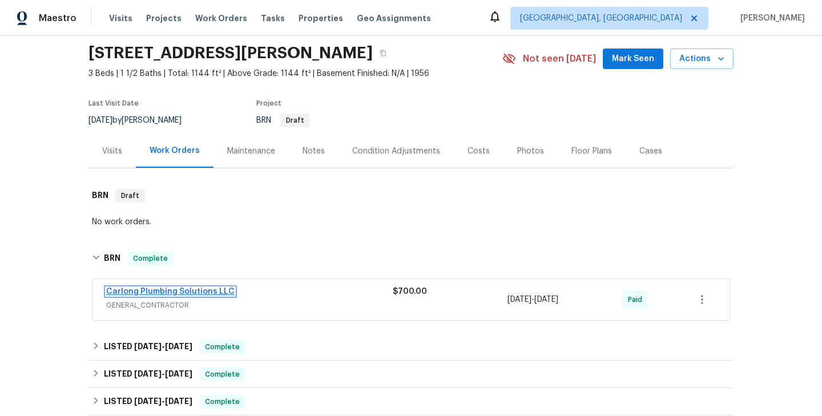
click at [176, 289] on link "Carlong Plumbing Solutions LLC" at bounding box center [170, 292] width 128 height 8
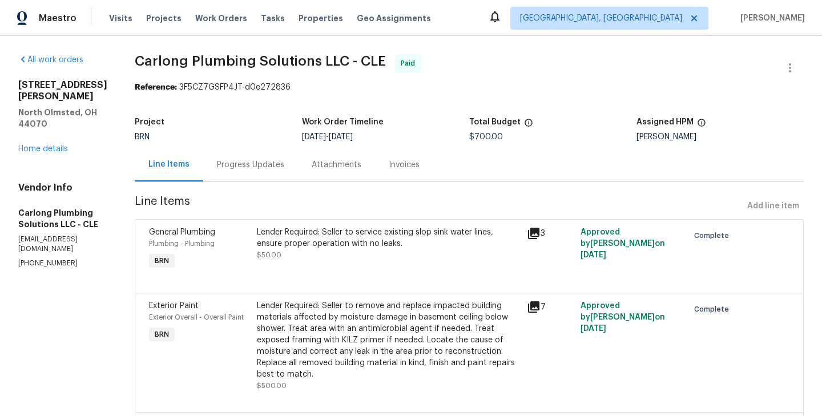
click at [242, 258] on div "General Plumbing Plumbing - Plumbing BRN" at bounding box center [199, 249] width 108 height 52
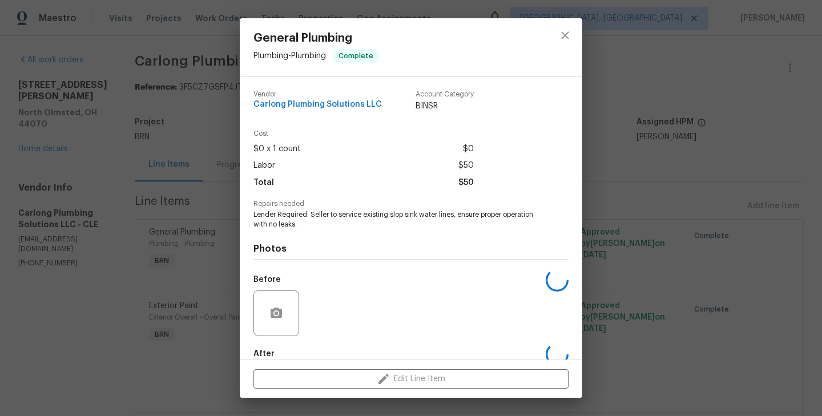
scroll to position [62, 0]
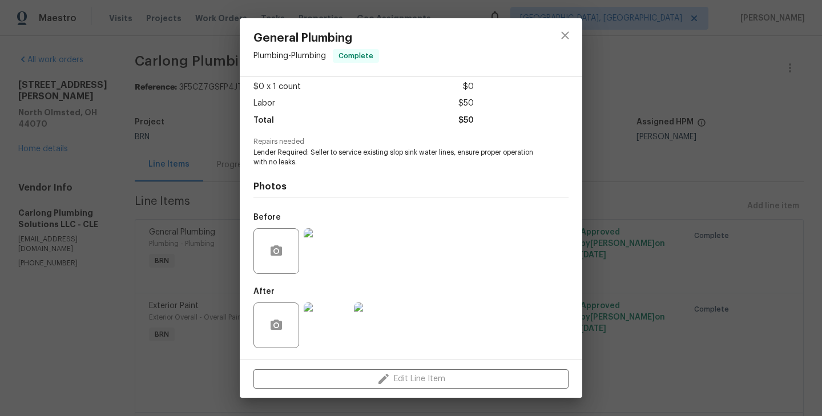
click at [324, 317] on img at bounding box center [327, 325] width 46 height 46
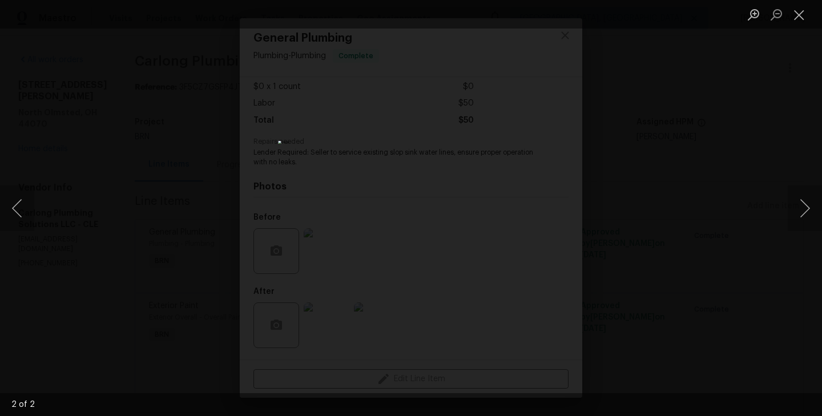
click at [155, 239] on div "Lightbox" at bounding box center [411, 208] width 822 height 416
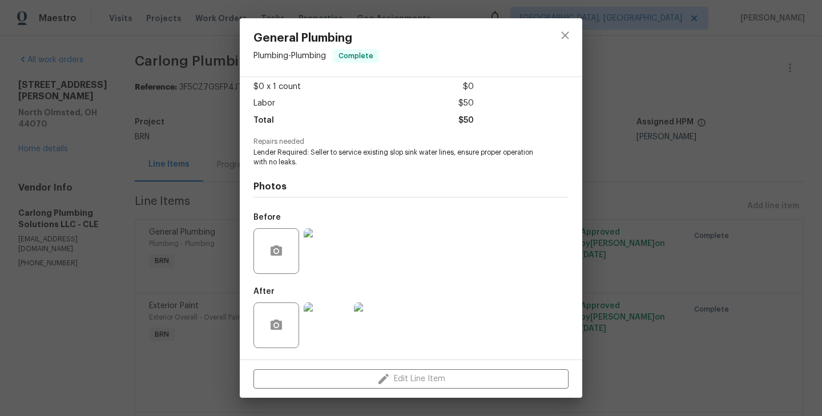
click at [149, 280] on div "General Plumbing Plumbing - Plumbing Complete Vendor Carlong Plumbing Solutions…" at bounding box center [411, 208] width 822 height 416
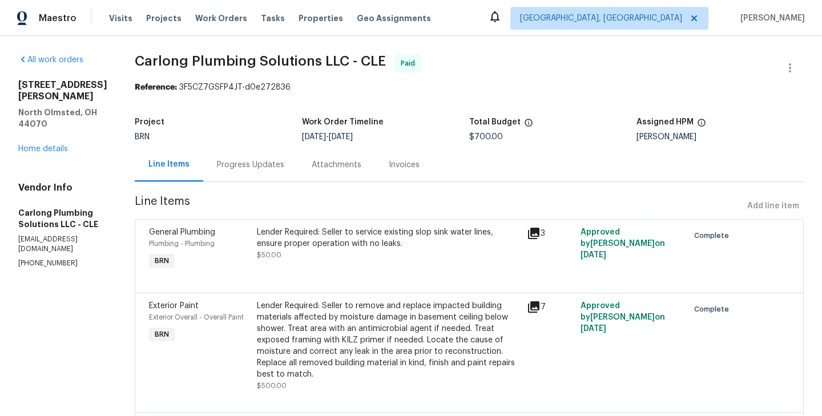
click at [274, 328] on div "Lender Required: Seller to remove and replace impacted building materials affec…" at bounding box center [388, 340] width 263 height 80
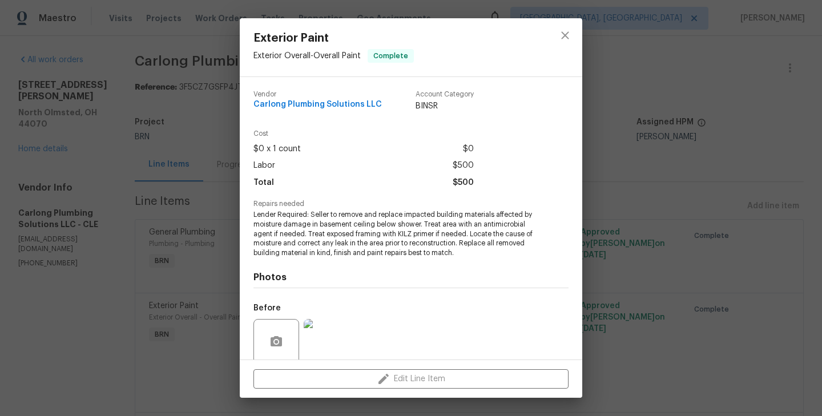
scroll to position [91, 0]
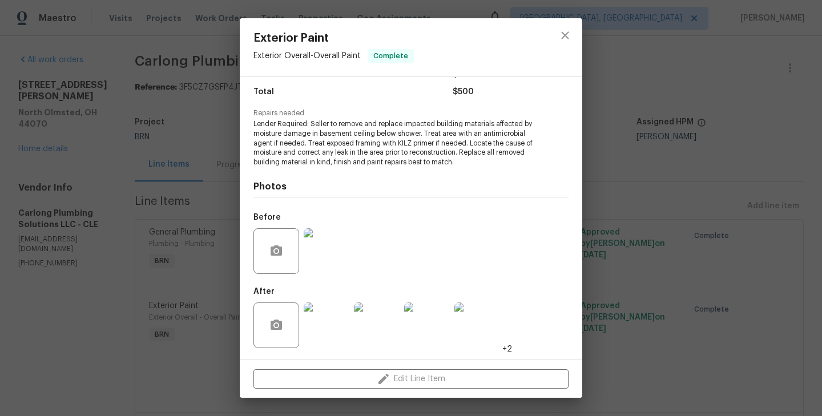
click at [336, 312] on img at bounding box center [327, 325] width 46 height 46
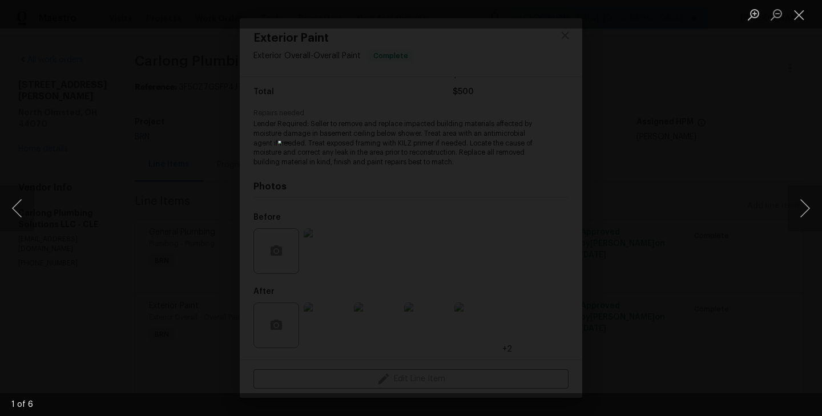
click at [237, 274] on div "Lightbox" at bounding box center [411, 208] width 822 height 416
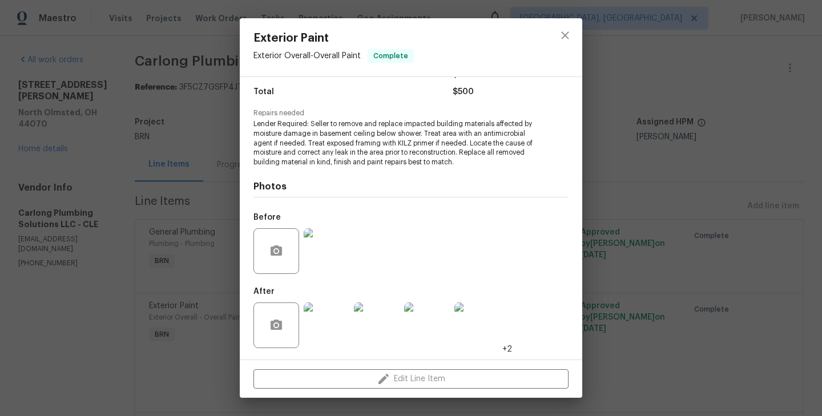
click at [241, 218] on div "Vendor Carlong Plumbing Solutions LLC Account Category BINSR Cost $0 x 1 count …" at bounding box center [411, 218] width 342 height 282
click at [178, 201] on div "Exterior Paint Exterior Overall - Overall Paint Complete Vendor Carlong Plumbin…" at bounding box center [411, 208] width 822 height 416
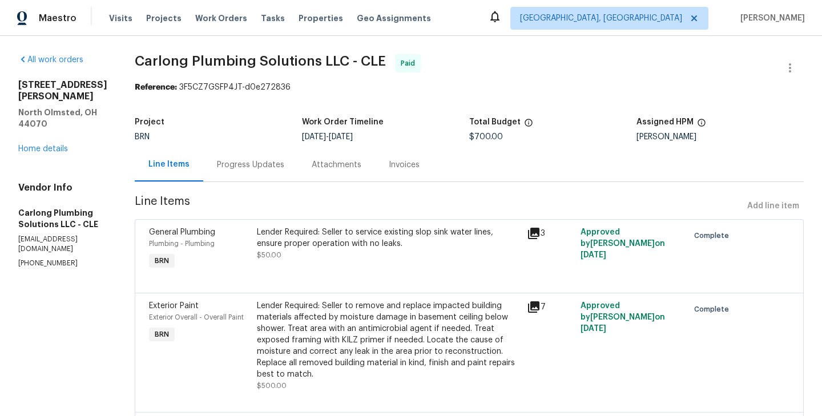
click at [254, 163] on div "Progress Updates" at bounding box center [250, 164] width 67 height 11
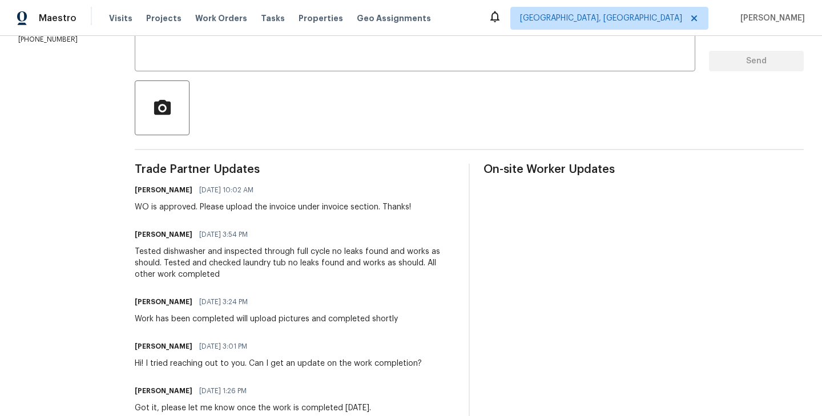
scroll to position [187, 0]
